Goal: Information Seeking & Learning: Learn about a topic

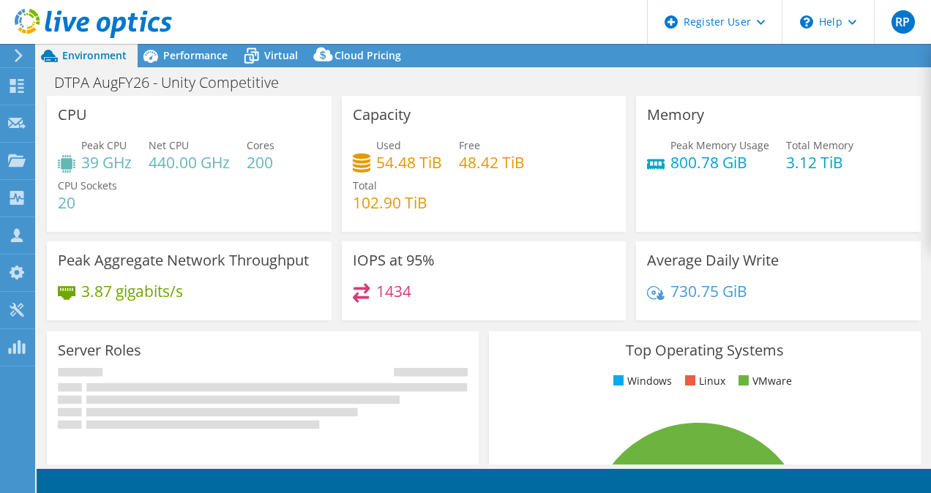
select select "USD"
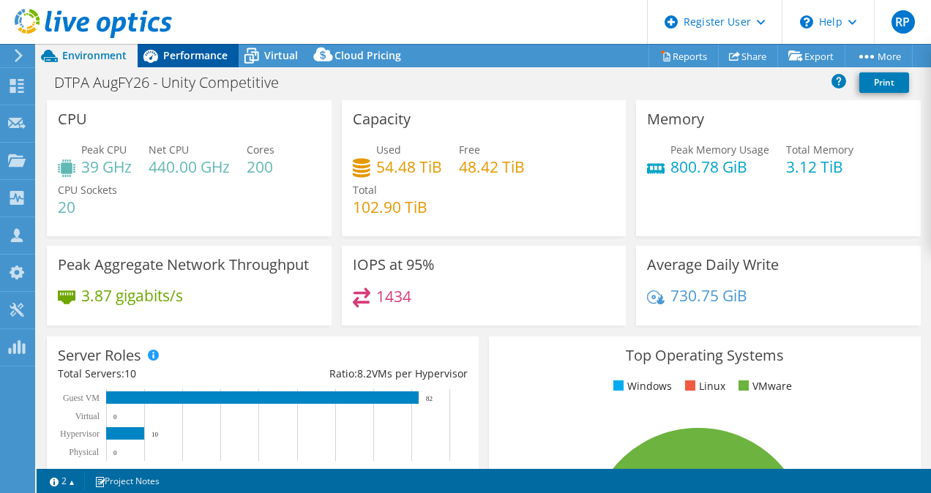
click at [200, 53] on span "Performance" at bounding box center [195, 55] width 64 height 14
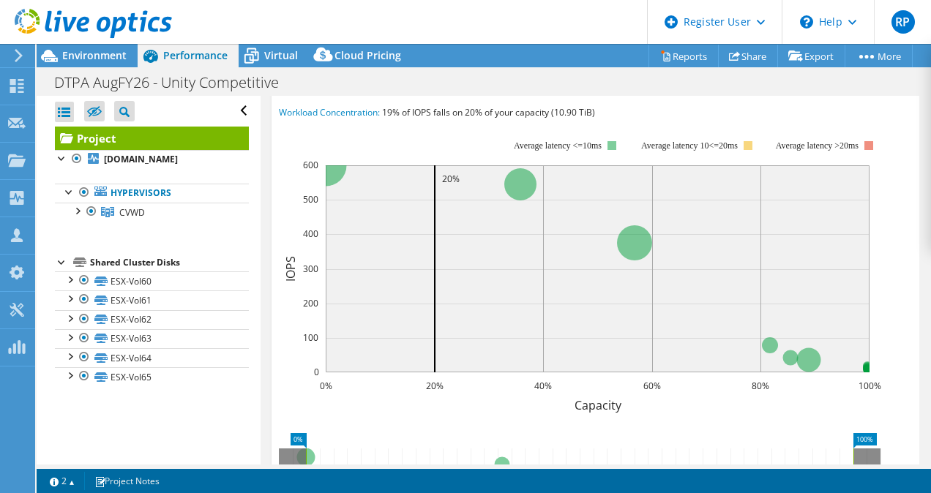
scroll to position [475, 0]
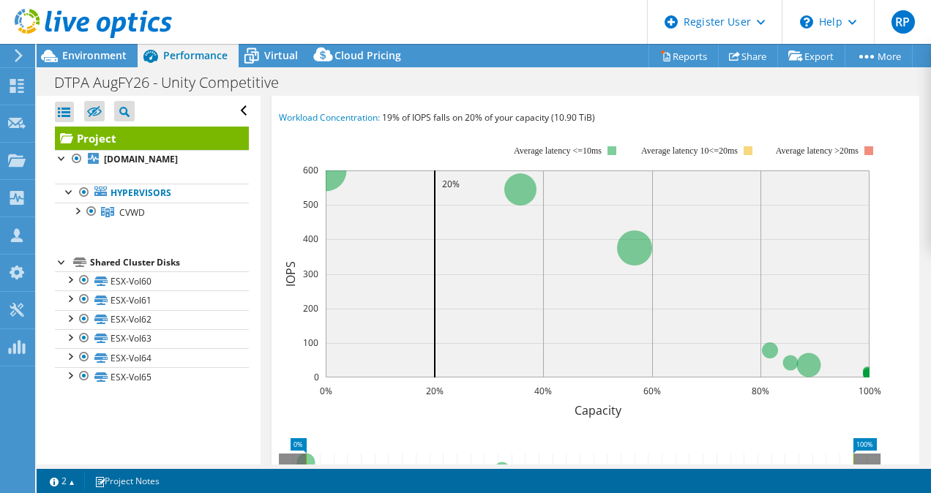
click at [431, 94] on span "Workload Concentration Bubble" at bounding box center [382, 86] width 188 height 18
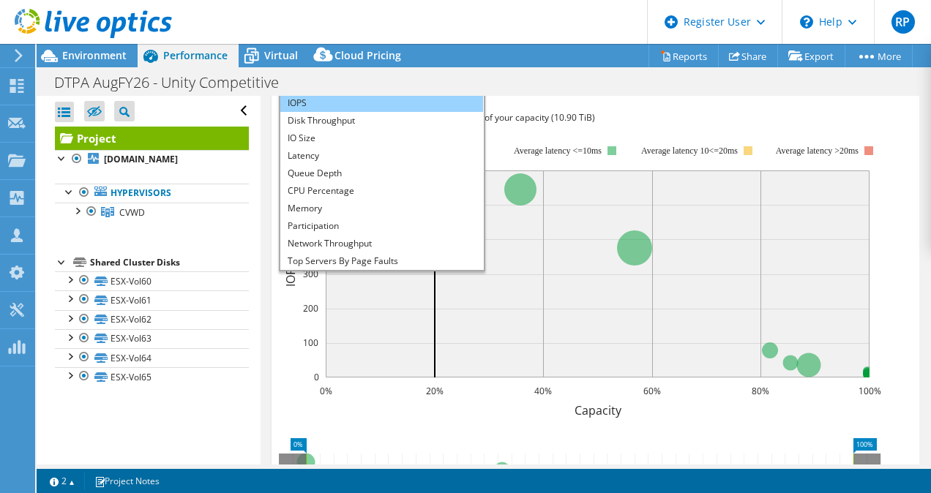
click at [387, 112] on li "IOPS" at bounding box center [381, 103] width 203 height 18
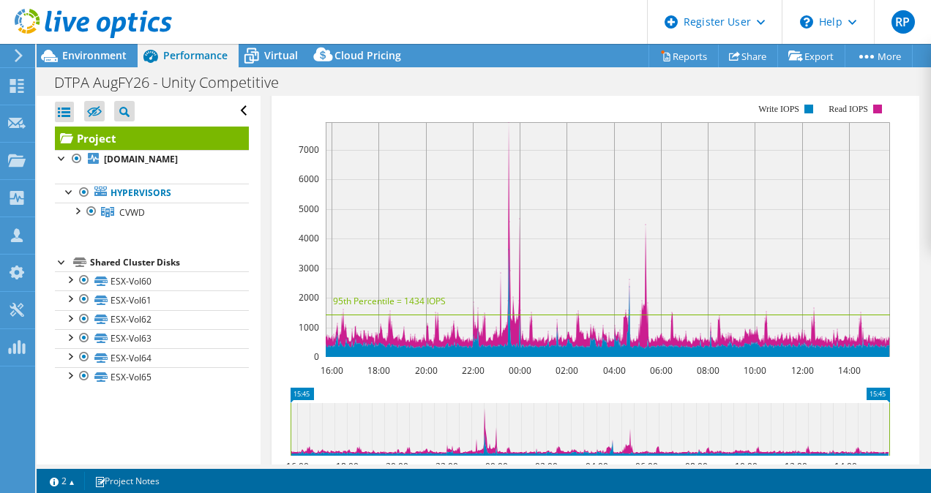
click at [451, 94] on span "IOPS" at bounding box center [382, 86] width 188 height 18
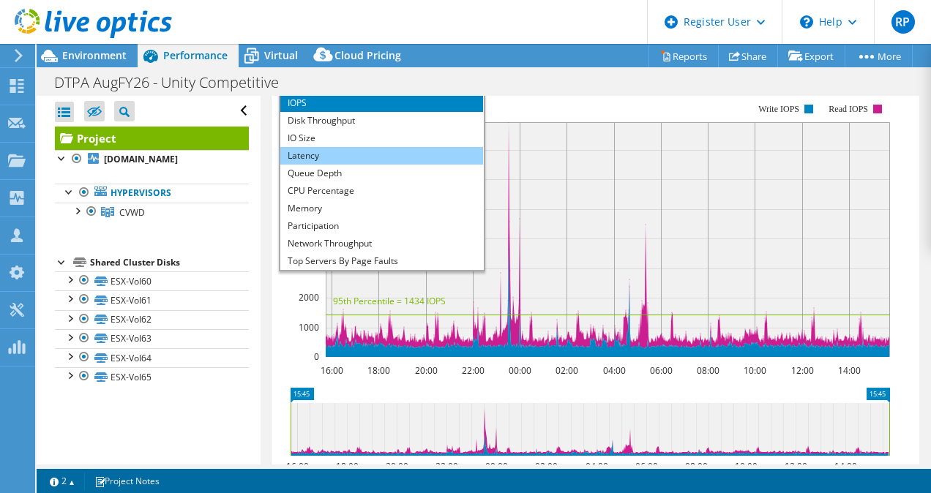
click at [385, 165] on li "Latency" at bounding box center [381, 156] width 203 height 18
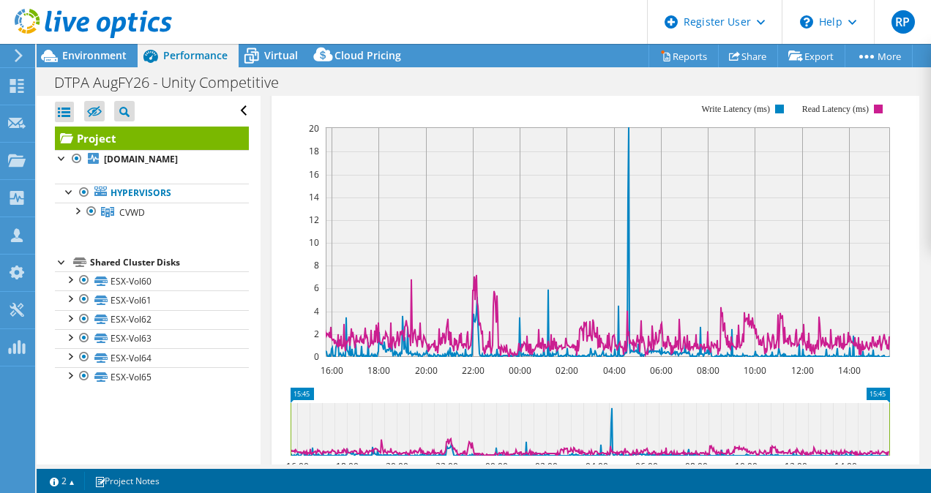
click at [61, 25] on icon at bounding box center [93, 24] width 157 height 30
